Goal: Check status: Check status

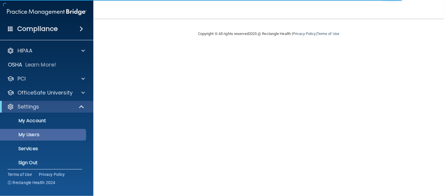
scroll to position [4, 0]
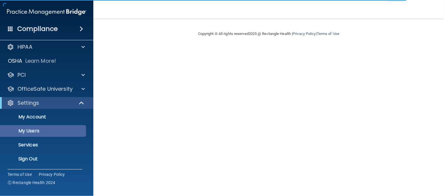
select select "30"
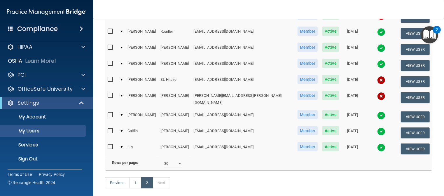
scroll to position [226, 0]
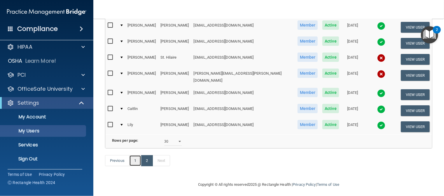
click at [134, 159] on link "1" at bounding box center [135, 160] width 12 height 11
select select "30"
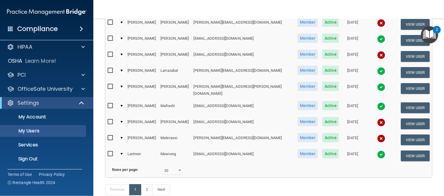
scroll to position [438, 0]
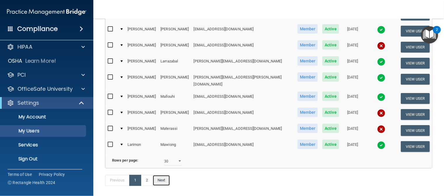
click at [158, 175] on link "Next" at bounding box center [162, 180] width 18 height 11
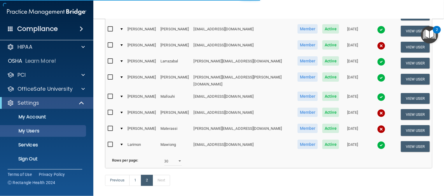
select select "30"
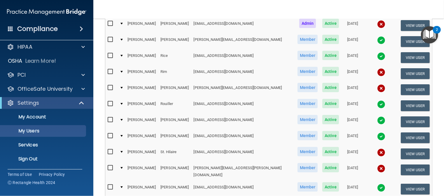
scroll to position [146, 0]
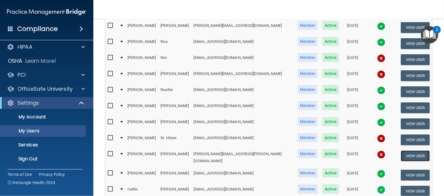
click at [406, 151] on button "View User" at bounding box center [415, 156] width 29 height 11
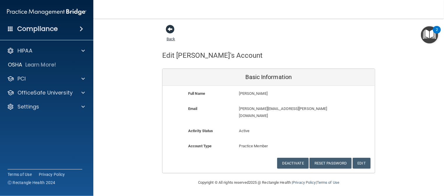
click at [169, 27] on span at bounding box center [170, 29] width 9 height 9
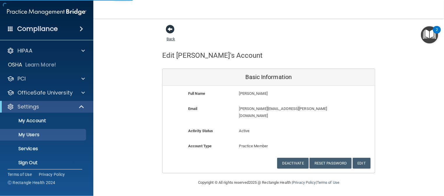
select select "30"
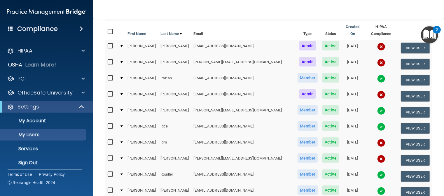
scroll to position [226, 0]
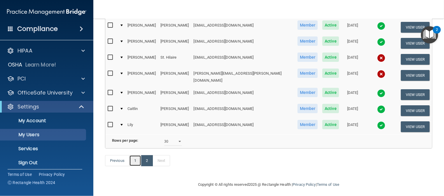
click at [136, 156] on link "1" at bounding box center [135, 160] width 12 height 11
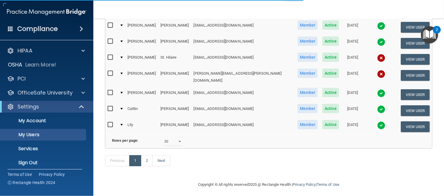
select select "30"
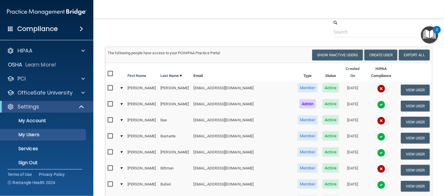
scroll to position [29, 0]
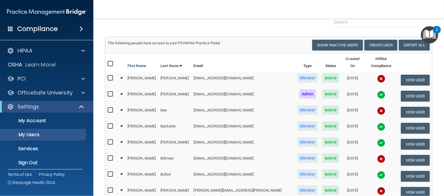
click at [123, 93] on div at bounding box center [121, 94] width 2 height 2
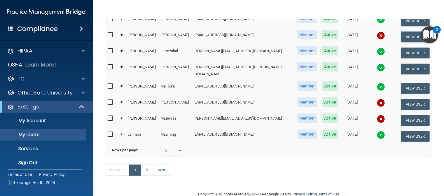
scroll to position [520, 0]
click at [161, 165] on link "Next" at bounding box center [162, 170] width 18 height 11
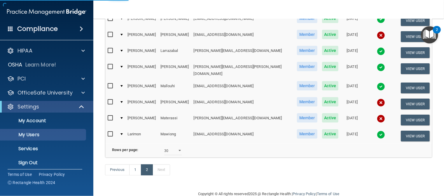
select select "30"
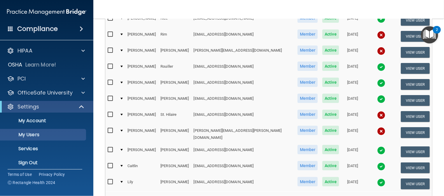
scroll to position [204, 0]
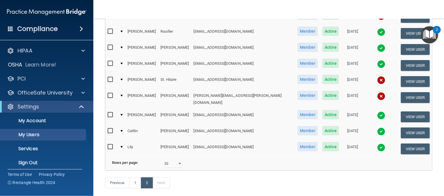
click at [123, 109] on td at bounding box center [121, 117] width 8 height 16
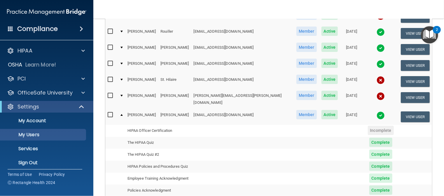
click at [123, 90] on td at bounding box center [121, 99] width 8 height 19
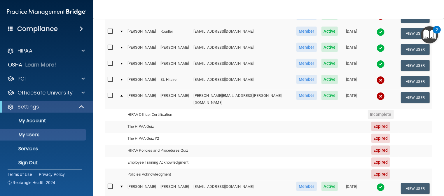
scroll to position [233, 0]
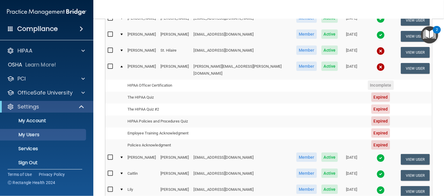
click at [372, 92] on span "Expired" at bounding box center [380, 96] width 19 height 9
click at [139, 92] on td "The HIPAA Quiz" at bounding box center [158, 98] width 66 height 12
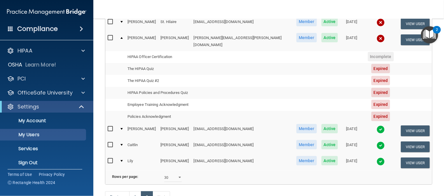
scroll to position [263, 0]
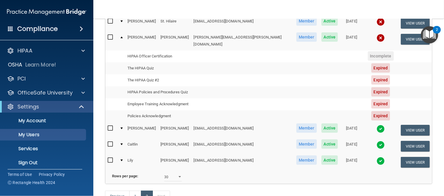
click at [296, 32] on span "Member" at bounding box center [306, 36] width 20 height 9
click at [321, 32] on span "Active" at bounding box center [329, 36] width 17 height 9
click at [368, 51] on span "Incomplete" at bounding box center [381, 55] width 26 height 9
click at [136, 50] on td "HIPAA Officer Certification" at bounding box center [158, 56] width 66 height 12
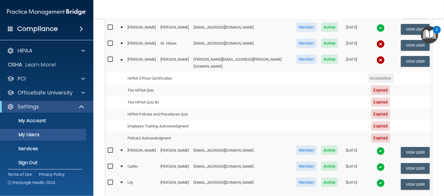
scroll to position [204, 0]
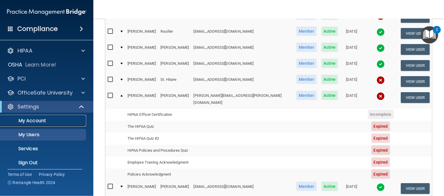
click at [25, 122] on p "My Account" at bounding box center [44, 121] width 80 height 6
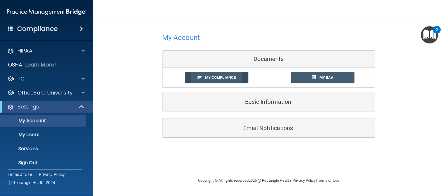
click at [221, 76] on span "My Compliance" at bounding box center [220, 77] width 31 height 4
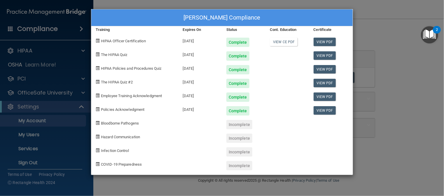
click at [33, 122] on div "[PERSON_NAME] Compliance Training Expires On Status Cont. Education Certificate…" at bounding box center [222, 98] width 444 height 196
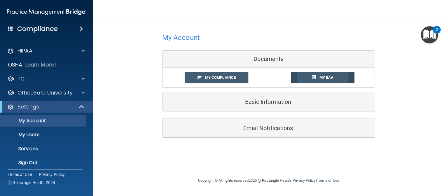
click at [340, 77] on link "My BAA" at bounding box center [323, 77] width 64 height 11
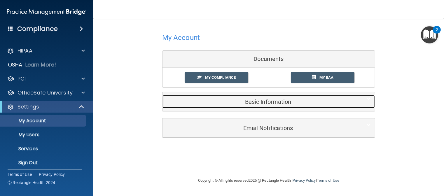
click at [269, 103] on h5 "Basic Information" at bounding box center [260, 102] width 186 height 6
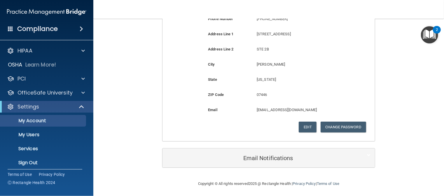
scroll to position [151, 0]
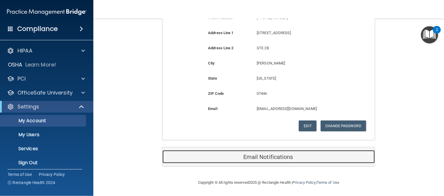
click at [266, 156] on h5 "Email Notifications" at bounding box center [260, 157] width 186 height 6
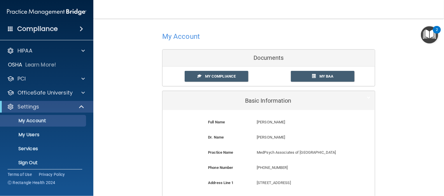
scroll to position [0, 0]
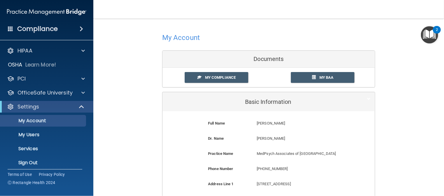
click at [169, 37] on h4 "My Account" at bounding box center [181, 38] width 38 height 8
click at [219, 76] on span "My Compliance" at bounding box center [220, 77] width 31 height 4
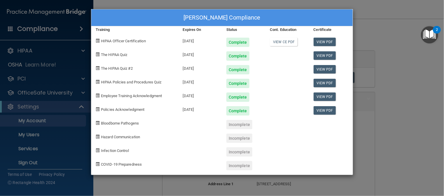
click at [404, 116] on div "[PERSON_NAME] Compliance Training Expires On Status Cont. Education Certificate…" at bounding box center [222, 98] width 444 height 196
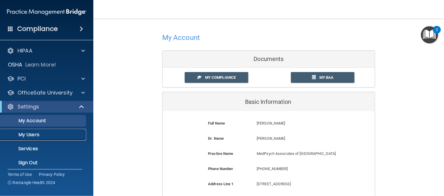
click at [21, 134] on p "My Users" at bounding box center [44, 135] width 80 height 6
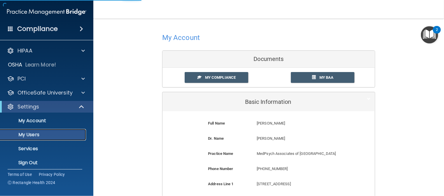
select select "20"
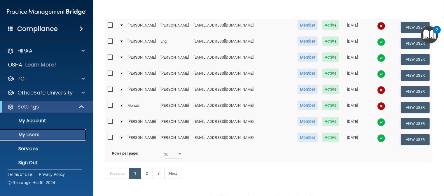
scroll to position [290, 0]
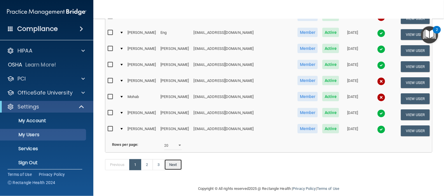
click at [172, 159] on link "Next" at bounding box center [173, 164] width 18 height 11
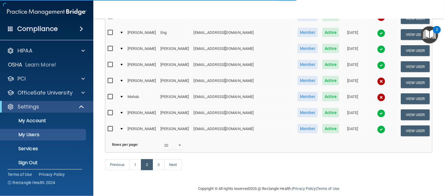
select select "20"
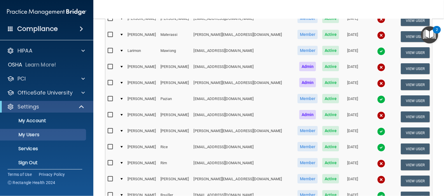
scroll to position [233, 0]
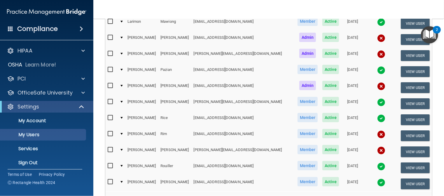
click at [123, 133] on div at bounding box center [121, 134] width 2 height 2
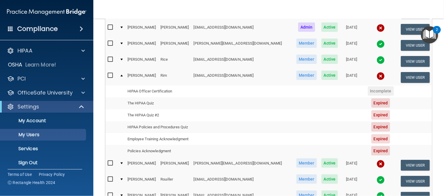
scroll to position [321, 0]
